Goal: Navigation & Orientation: Understand site structure

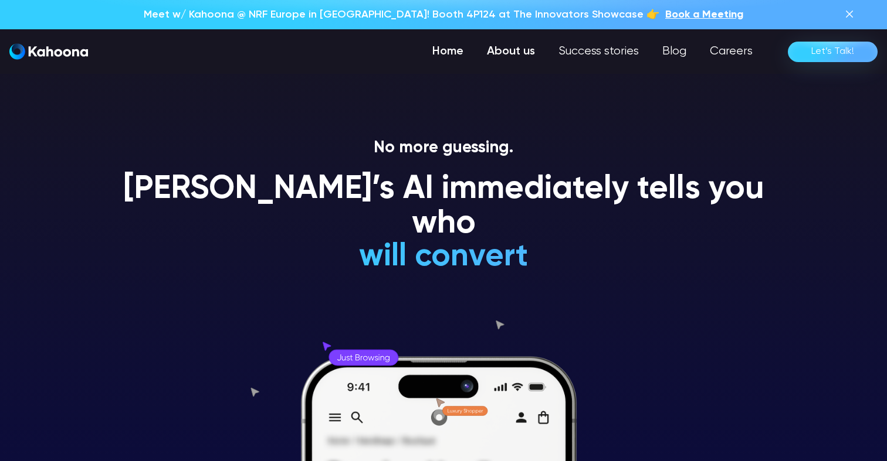
click at [510, 53] on link "About us" at bounding box center [511, 51] width 72 height 23
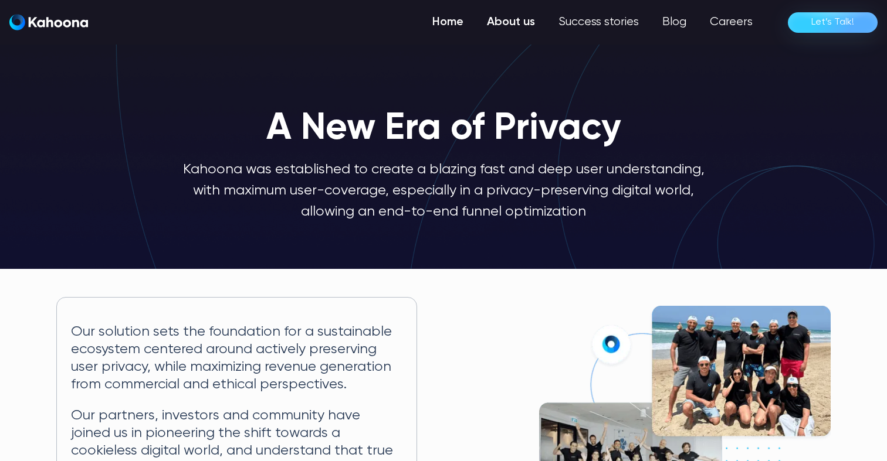
scroll to position [1, 0]
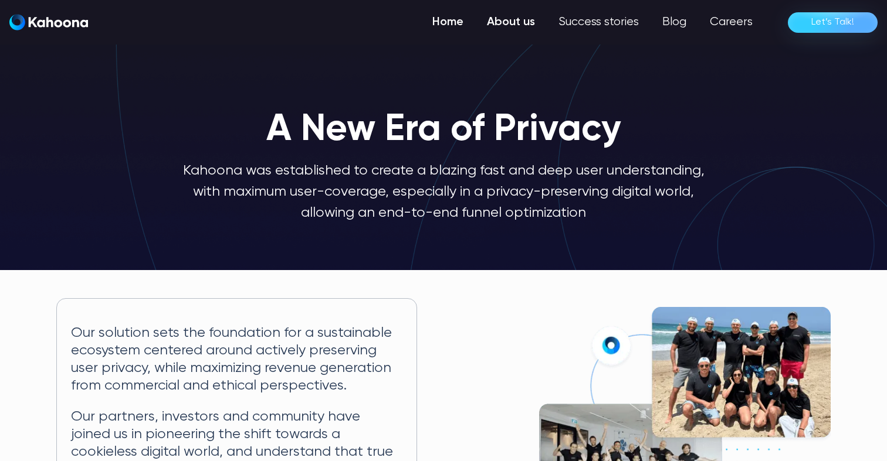
click at [457, 29] on link "Home" at bounding box center [447, 22] width 55 height 23
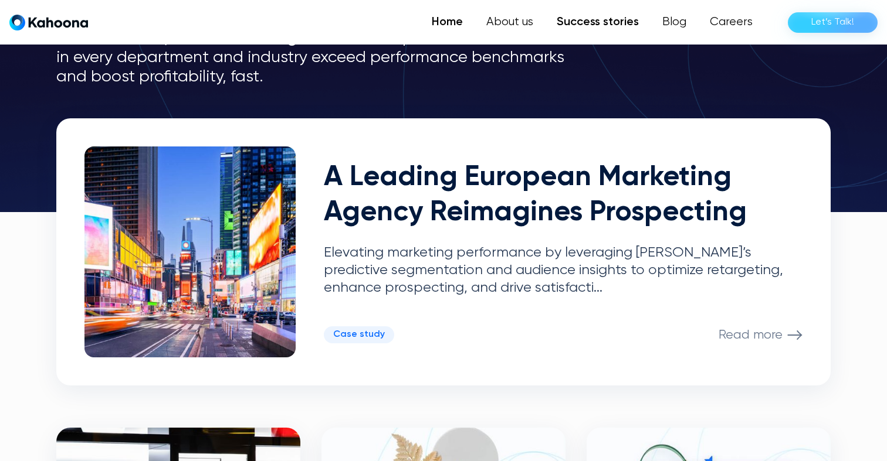
scroll to position [60, 0]
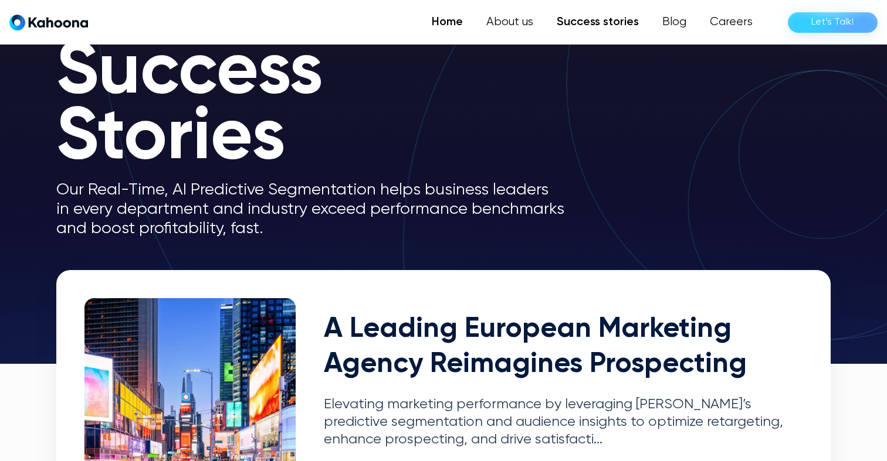
click at [442, 25] on link "Home" at bounding box center [447, 22] width 55 height 23
